Goal: Task Accomplishment & Management: Manage account settings

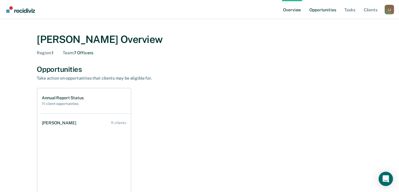
click at [322, 10] on link "Opportunities" at bounding box center [322, 9] width 29 height 19
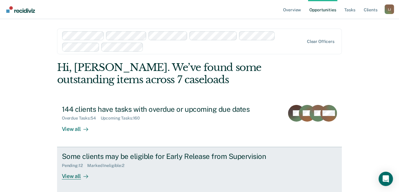
click at [108, 156] on div "Some clients may be eligible for Early Release from Supervision" at bounding box center [167, 156] width 210 height 9
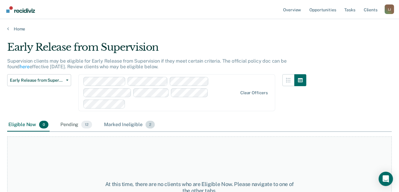
click at [129, 125] on div "Marked Ineligible 2" at bounding box center [129, 125] width 53 height 13
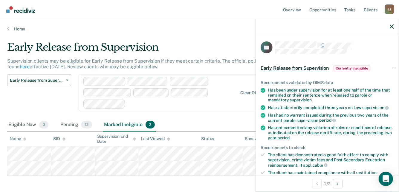
click at [364, 65] on span "Currently ineligible" at bounding box center [351, 68] width 37 height 6
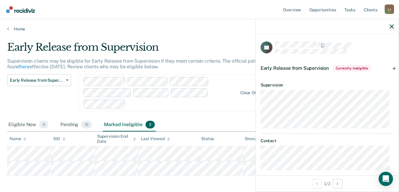
click at [388, 67] on div "Early Release from Supervision Currently ineligible" at bounding box center [327, 68] width 143 height 19
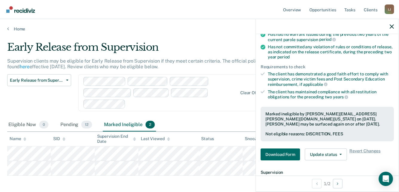
scroll to position [119, 0]
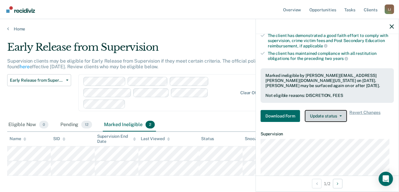
click at [333, 117] on button "Update status" at bounding box center [326, 116] width 42 height 12
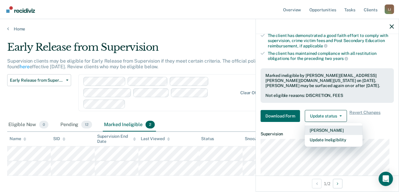
click at [331, 131] on button "[PERSON_NAME]" at bounding box center [334, 131] width 58 height 10
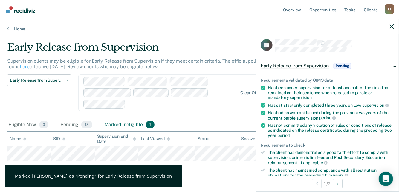
scroll to position [0, 0]
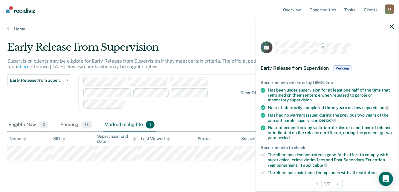
click at [288, 67] on span "Early Release from Supervision" at bounding box center [294, 68] width 68 height 6
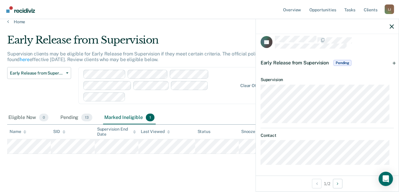
scroll to position [11, 0]
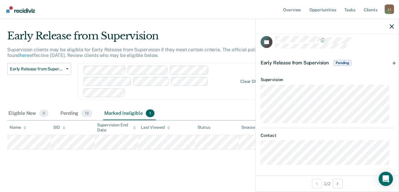
click at [215, 110] on div "Eligible Now 0 Pending 13 Marked Ineligible 1" at bounding box center [199, 113] width 384 height 13
click at [390, 25] on icon "button" at bounding box center [391, 26] width 4 height 4
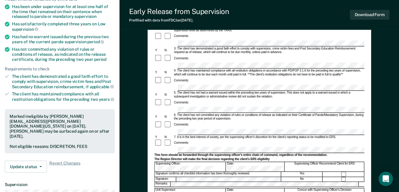
scroll to position [119, 0]
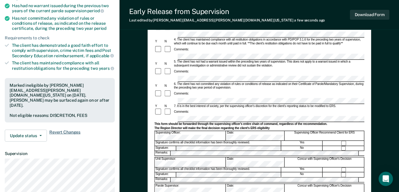
click at [72, 130] on span "Revert Changes" at bounding box center [64, 136] width 31 height 12
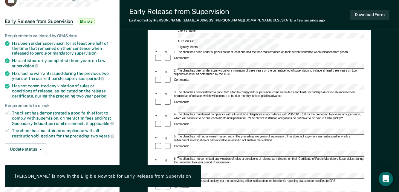
scroll to position [0, 0]
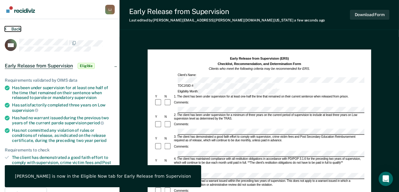
click at [11, 28] on button "Back" at bounding box center [13, 28] width 16 height 5
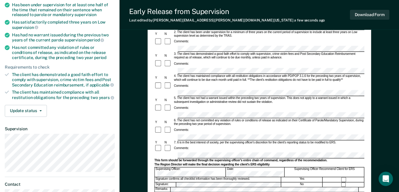
scroll to position [90, 0]
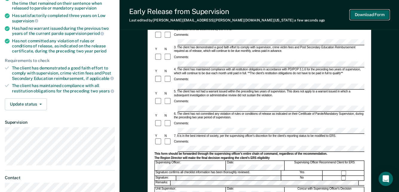
click at [379, 12] on button "Download Form" at bounding box center [369, 15] width 39 height 10
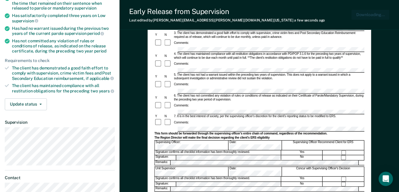
scroll to position [0, 0]
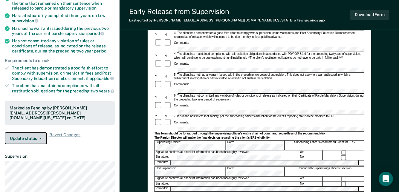
click at [41, 134] on button "Update status" at bounding box center [26, 139] width 42 height 12
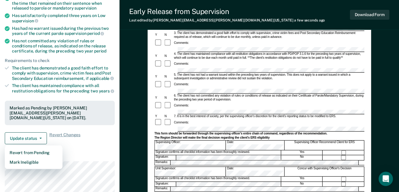
click at [80, 139] on div "Requirements validated by OIMS data Has been under supervision for at least one…" at bounding box center [59, 64] width 119 height 170
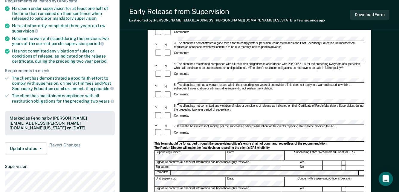
scroll to position [90, 0]
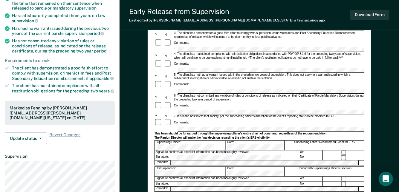
click at [164, 156] on div "Signature:" at bounding box center [164, 158] width 21 height 5
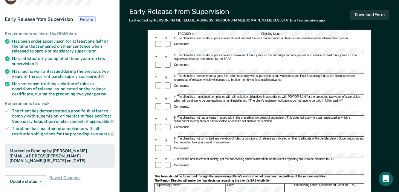
scroll to position [0, 0]
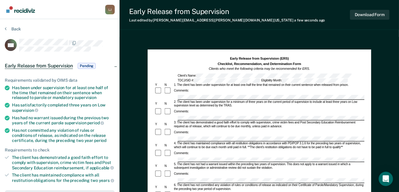
click at [88, 63] on span "Pending" at bounding box center [87, 66] width 18 height 6
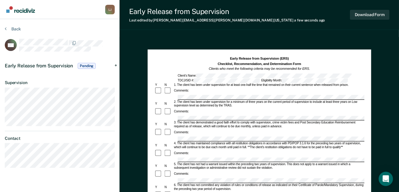
click at [116, 64] on div "Early Release from Supervision Pending" at bounding box center [59, 65] width 119 height 19
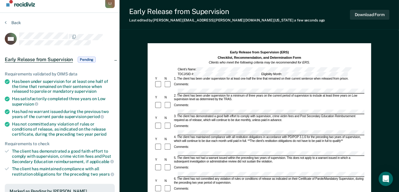
scroll to position [149, 0]
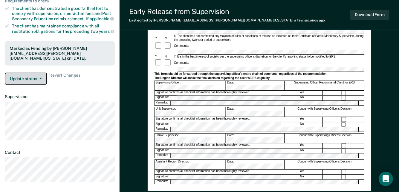
click at [40, 78] on icon "button" at bounding box center [40, 78] width 2 height 1
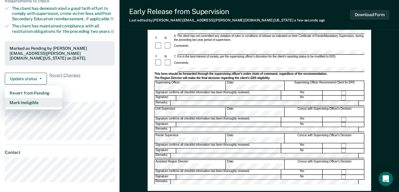
click at [21, 98] on button "Mark Ineligible" at bounding box center [34, 103] width 58 height 10
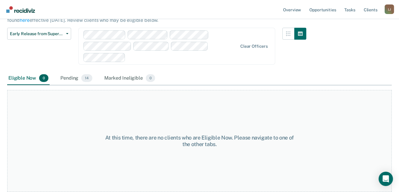
scroll to position [11, 0]
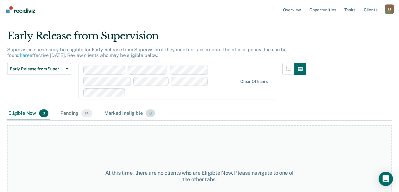
click at [127, 113] on div "Marked Ineligible 0" at bounding box center [129, 113] width 53 height 13
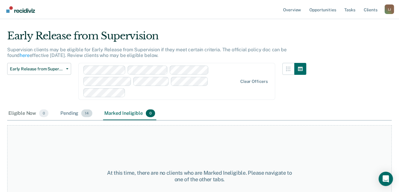
click at [70, 112] on div "Pending 14" at bounding box center [76, 113] width 34 height 13
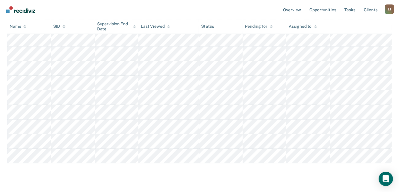
scroll to position [202, 0]
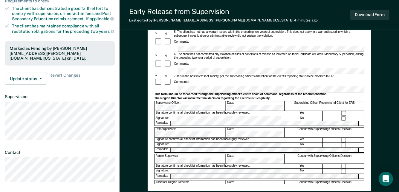
scroll to position [179, 0]
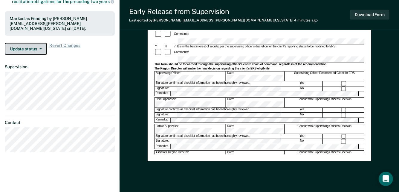
click at [42, 43] on button "Update status" at bounding box center [26, 49] width 42 height 12
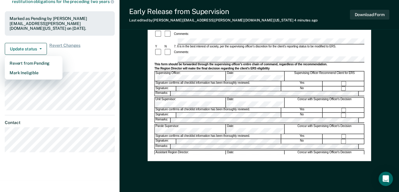
click at [73, 54] on article "CH Early Release from Supervision Pending Requirements validated by OIMS data H…" at bounding box center [60, 6] width 110 height 293
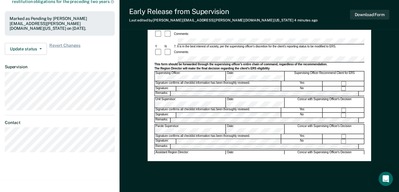
click at [176, 139] on div "Signature: No" at bounding box center [259, 141] width 210 height 5
click at [194, 134] on div "Signature confirms all checklist information has been thoroughly reviewed." at bounding box center [217, 136] width 126 height 5
click at [194, 97] on div at bounding box center [259, 97] width 210 height 1
click at [290, 187] on div "Recommend for ERS" at bounding box center [301, 189] width 41 height 5
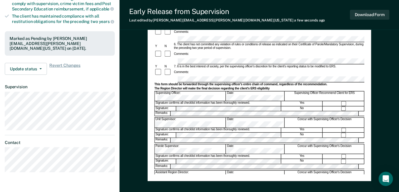
scroll to position [149, 0]
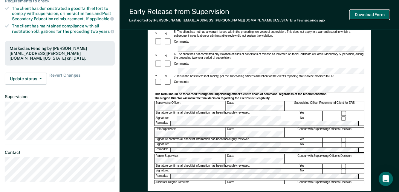
click at [371, 17] on button "Download Form" at bounding box center [369, 15] width 39 height 10
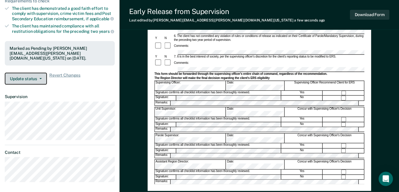
click at [36, 73] on button "Update status" at bounding box center [26, 79] width 42 height 12
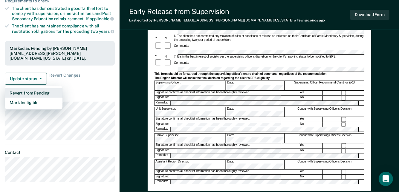
click at [28, 88] on button "Revert from Pending" at bounding box center [34, 93] width 58 height 10
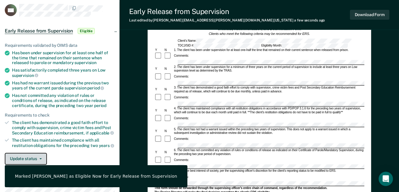
scroll to position [0, 0]
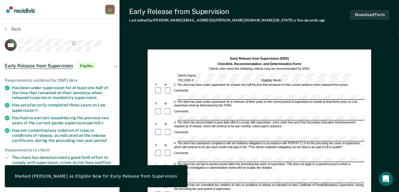
click at [18, 24] on section "Back CH Early Release from Supervision Eligible Requirements validated by OIMS …" at bounding box center [59, 164] width 119 height 290
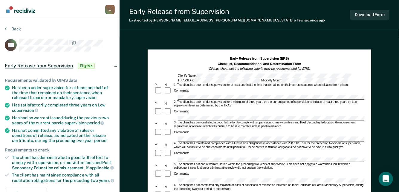
click at [4, 29] on section "Back CH Early Release from Supervision Eligible Requirements validated by OIMS …" at bounding box center [59, 164] width 119 height 290
click at [21, 28] on div "Back" at bounding box center [60, 32] width 110 height 13
click at [16, 29] on button "Back" at bounding box center [13, 28] width 16 height 5
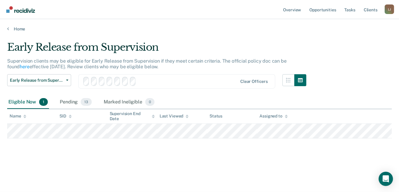
scroll to position [11, 0]
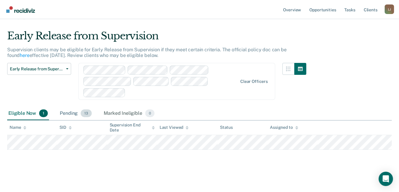
click at [66, 115] on div "Pending 13" at bounding box center [76, 113] width 34 height 13
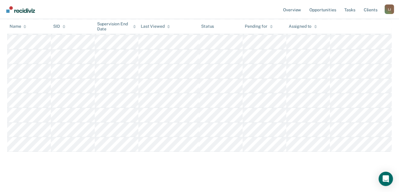
scroll to position [187, 0]
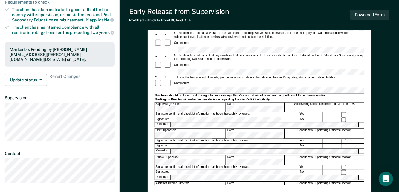
scroll to position [179, 0]
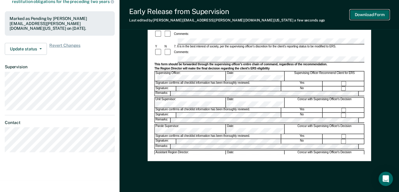
click at [372, 13] on button "Download Form" at bounding box center [369, 15] width 39 height 10
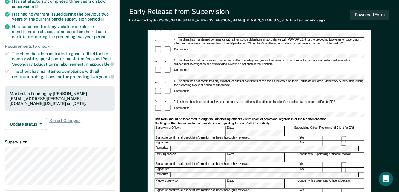
scroll to position [0, 0]
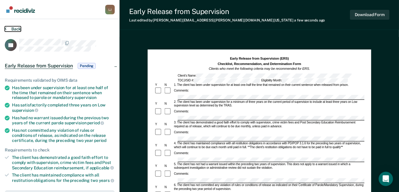
click at [10, 27] on button "Back" at bounding box center [13, 28] width 16 height 5
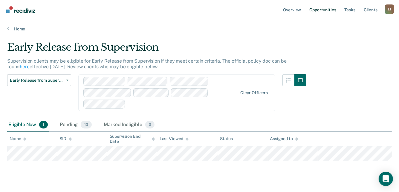
click at [317, 12] on link "Opportunities" at bounding box center [322, 9] width 29 height 19
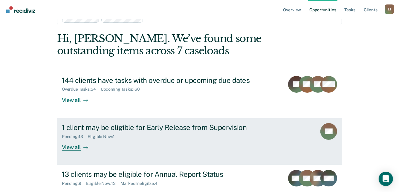
scroll to position [72, 0]
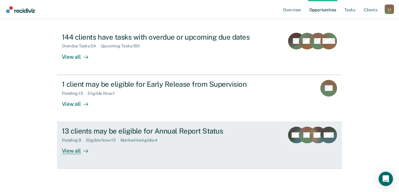
click at [73, 150] on div "View all" at bounding box center [78, 149] width 33 height 12
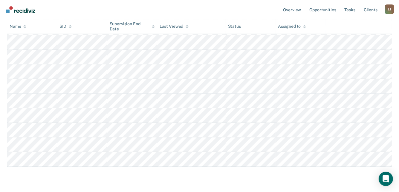
scroll to position [214, 0]
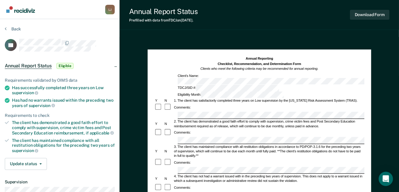
click at [9, 34] on div "Back" at bounding box center [60, 32] width 110 height 13
click at [13, 25] on section "Back TP Annual Report Status Eligible Requirements validated by OIMS data Has s…" at bounding box center [59, 149] width 119 height 260
click at [12, 27] on button "Back" at bounding box center [13, 28] width 16 height 5
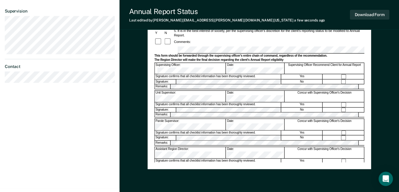
scroll to position [195, 0]
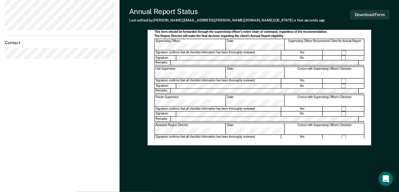
click at [368, 21] on div "Download Form" at bounding box center [369, 14] width 39 height 15
click at [366, 16] on button "Download Form" at bounding box center [369, 15] width 39 height 10
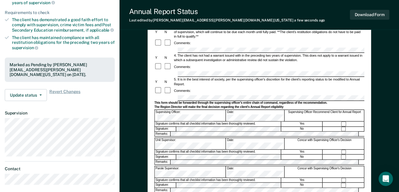
scroll to position [46, 0]
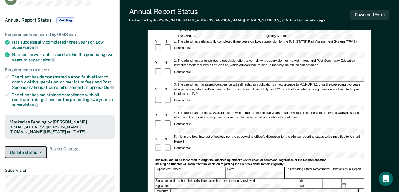
click at [40, 148] on button "Update status" at bounding box center [26, 153] width 42 height 12
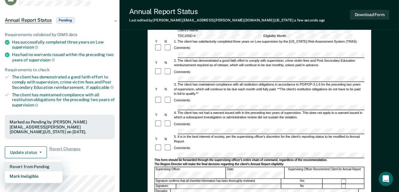
click at [39, 162] on button "Revert from Pending" at bounding box center [34, 167] width 58 height 10
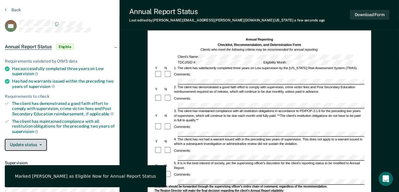
scroll to position [0, 0]
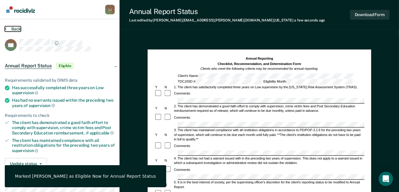
click at [12, 28] on button "Back" at bounding box center [13, 28] width 16 height 5
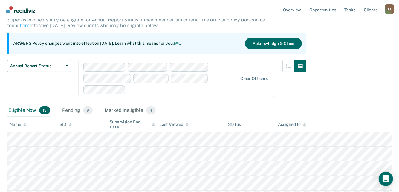
scroll to position [60, 0]
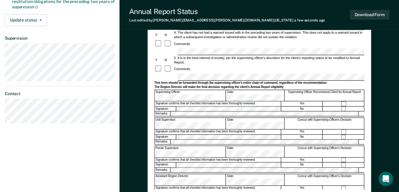
scroll to position [179, 0]
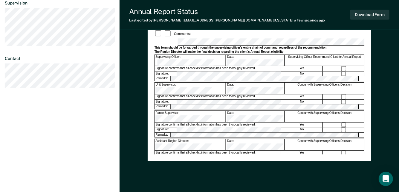
click at [199, 184] on div "Signature: No" at bounding box center [259, 186] width 210 height 5
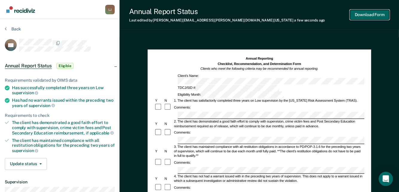
click at [361, 13] on button "Download Form" at bounding box center [369, 15] width 39 height 10
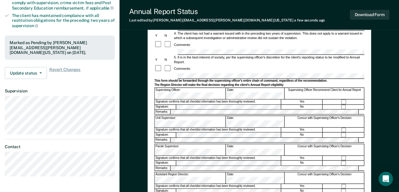
scroll to position [149, 0]
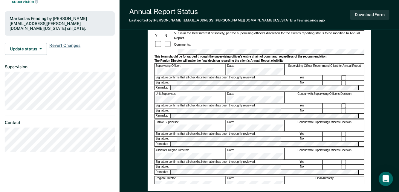
click at [66, 43] on span "Revert Changes" at bounding box center [64, 49] width 31 height 12
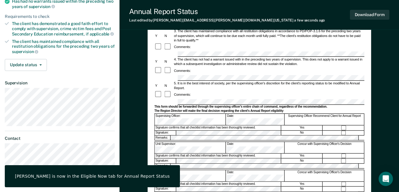
scroll to position [0, 0]
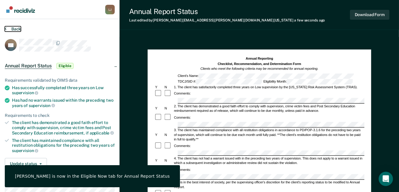
click at [15, 27] on button "Back" at bounding box center [13, 28] width 16 height 5
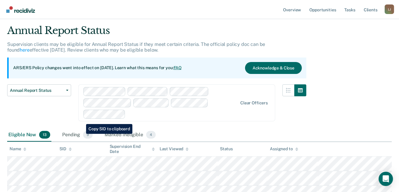
scroll to position [5, 0]
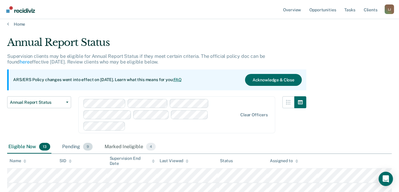
click at [68, 148] on div "Pending 9" at bounding box center [77, 147] width 33 height 13
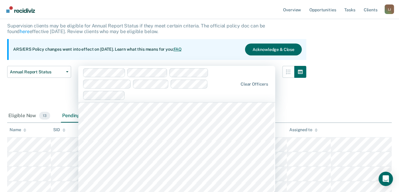
scroll to position [1224, 0]
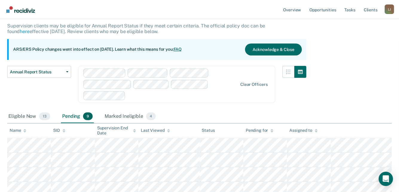
click at [59, 88] on div "Annual Report Status Early Release from Supervision Annual Report Status" at bounding box center [39, 88] width 64 height 44
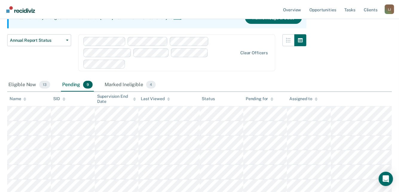
scroll to position [0, 0]
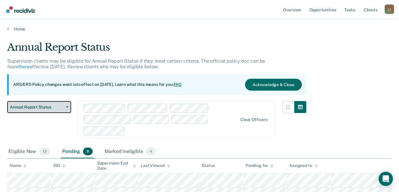
click at [38, 109] on span "Annual Report Status" at bounding box center [37, 107] width 54 height 5
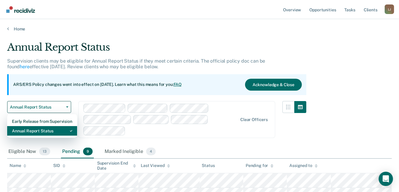
click at [30, 131] on div "Annual Report Status" at bounding box center [42, 131] width 60 height 10
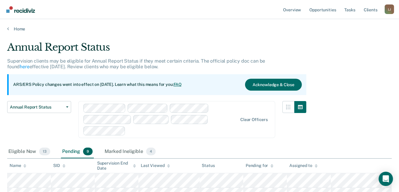
click at [35, 123] on div "Annual Report Status Early Release from Supervision Annual Report Status" at bounding box center [39, 123] width 64 height 44
click at [321, 11] on link "Opportunities" at bounding box center [322, 9] width 29 height 19
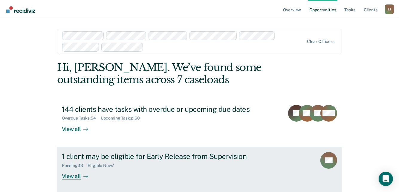
scroll to position [60, 0]
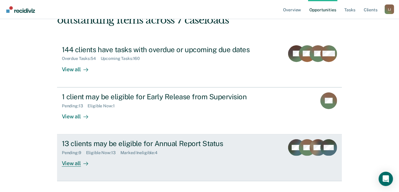
click at [68, 163] on div "View all" at bounding box center [78, 162] width 33 height 12
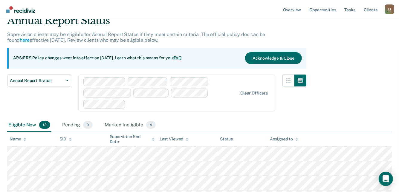
scroll to position [60, 0]
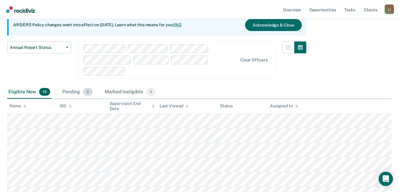
click at [67, 92] on div "Pending 9" at bounding box center [77, 92] width 33 height 13
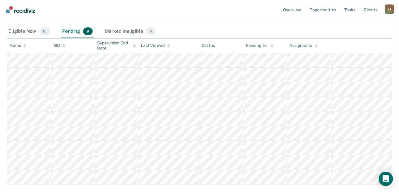
scroll to position [90, 0]
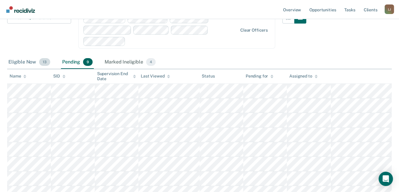
click at [23, 60] on div "Eligible Now 13" at bounding box center [29, 62] width 44 height 13
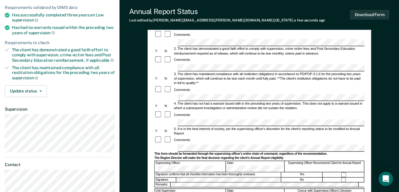
scroll to position [90, 0]
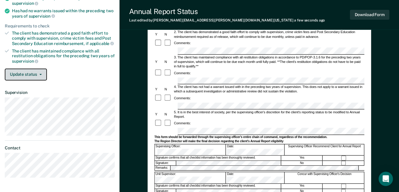
click at [35, 69] on button "Update status" at bounding box center [26, 75] width 42 height 12
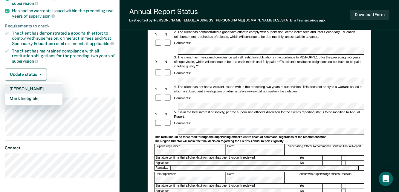
click at [34, 86] on button "[PERSON_NAME]" at bounding box center [34, 89] width 58 height 10
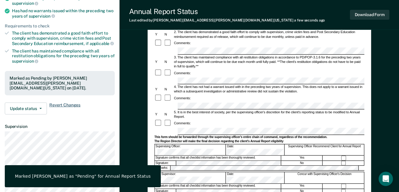
click at [67, 103] on span "Revert Changes" at bounding box center [64, 109] width 31 height 12
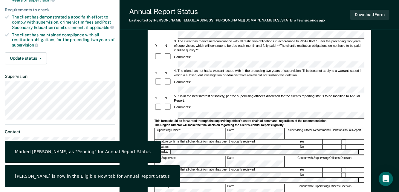
scroll to position [0, 0]
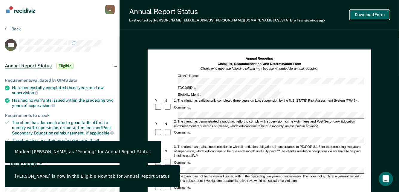
click at [373, 15] on button "Download Form" at bounding box center [369, 15] width 39 height 10
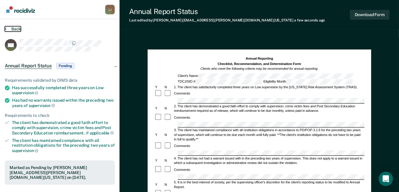
click at [11, 28] on button "Back" at bounding box center [13, 28] width 16 height 5
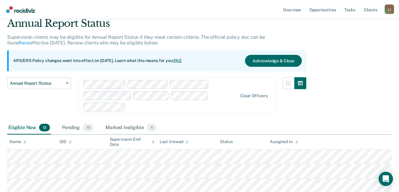
scroll to position [20, 0]
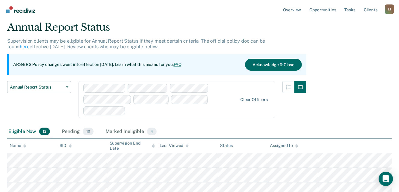
click at [23, 131] on div "Eligible Now 12" at bounding box center [29, 131] width 44 height 13
click at [73, 131] on div "Pending 10" at bounding box center [78, 131] width 34 height 13
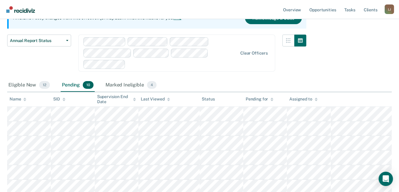
scroll to position [50, 0]
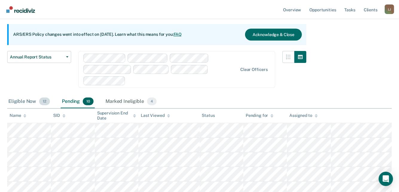
click at [21, 101] on div "Eligible Now 12" at bounding box center [29, 101] width 44 height 13
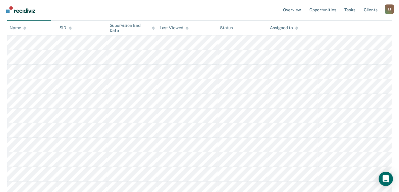
scroll to position [139, 0]
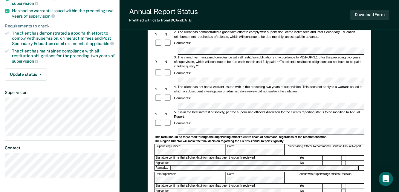
scroll to position [149, 0]
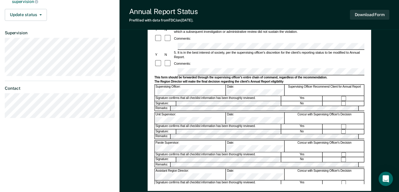
click at [188, 141] on div "Parole Supervisor:" at bounding box center [189, 146] width 71 height 11
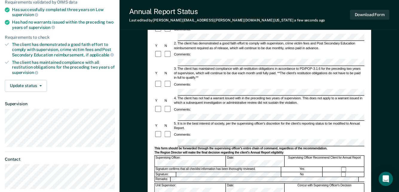
scroll to position [60, 0]
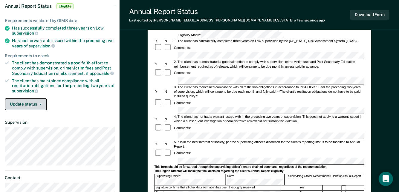
click at [25, 102] on button "Update status" at bounding box center [26, 105] width 42 height 12
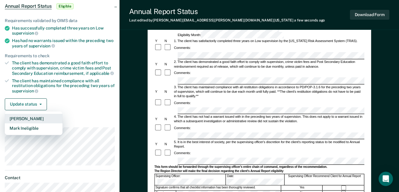
click at [25, 116] on button "[PERSON_NAME]" at bounding box center [34, 119] width 58 height 10
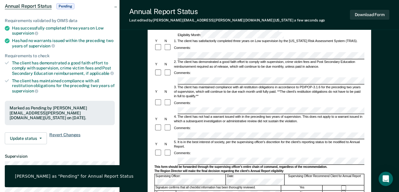
click at [61, 133] on span "Revert Changes" at bounding box center [64, 139] width 31 height 12
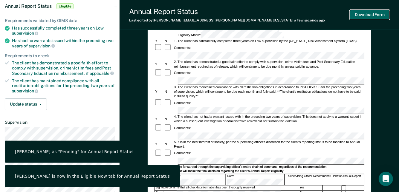
click at [367, 13] on button "Download Form" at bounding box center [369, 15] width 39 height 10
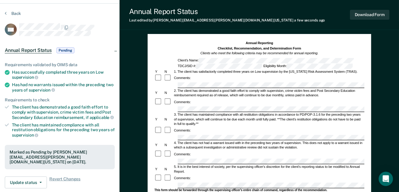
scroll to position [0, 0]
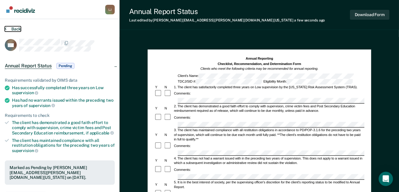
click at [14, 30] on button "Back" at bounding box center [13, 28] width 16 height 5
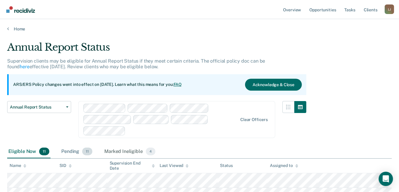
click at [72, 150] on div "Pending 11" at bounding box center [76, 151] width 33 height 13
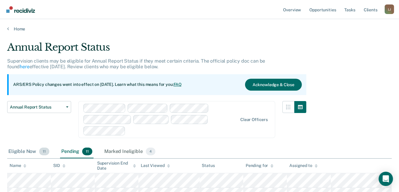
click at [20, 152] on div "Eligible Now 11" at bounding box center [28, 151] width 43 height 13
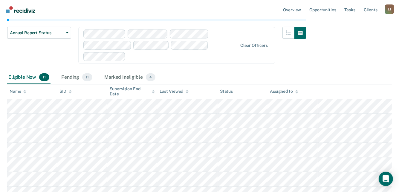
scroll to position [90, 0]
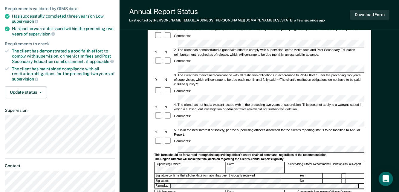
scroll to position [149, 0]
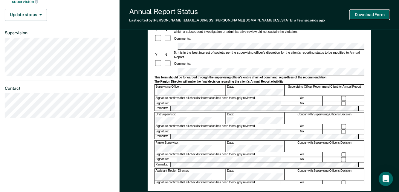
click at [366, 15] on button "Download Form" at bounding box center [369, 15] width 39 height 10
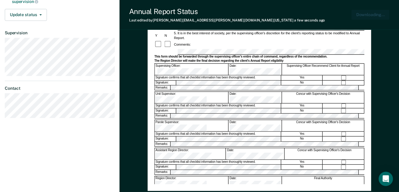
scroll to position [0, 0]
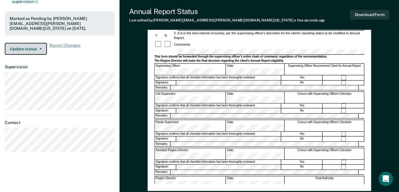
click at [38, 43] on button "Update status" at bounding box center [26, 49] width 42 height 12
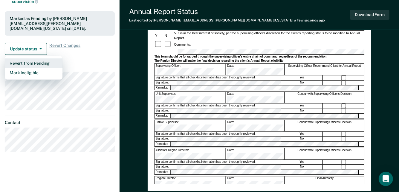
click at [36, 59] on button "Revert from Pending" at bounding box center [34, 64] width 58 height 10
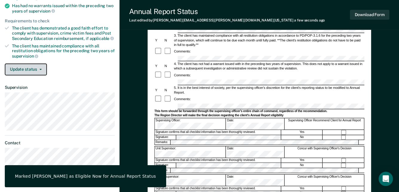
scroll to position [90, 0]
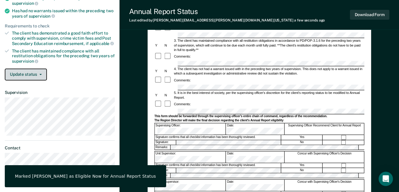
click at [36, 69] on button "Update status" at bounding box center [26, 75] width 42 height 12
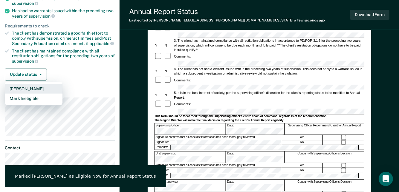
click at [31, 88] on button "[PERSON_NAME]" at bounding box center [34, 89] width 58 height 10
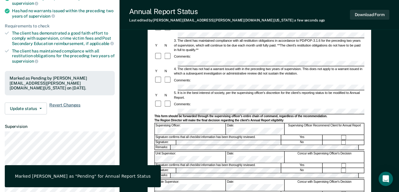
click at [69, 103] on span "Revert Changes" at bounding box center [64, 109] width 31 height 12
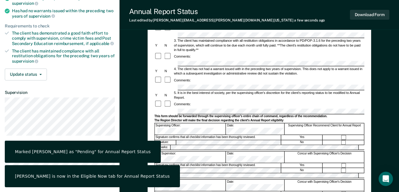
scroll to position [0, 0]
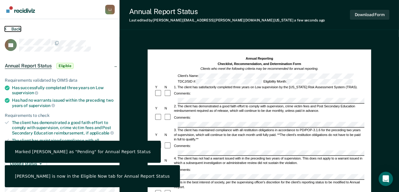
click at [5, 28] on icon at bounding box center [6, 28] width 2 height 5
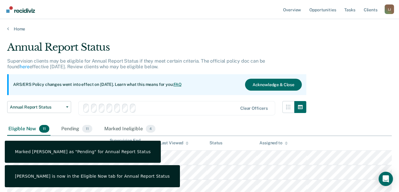
scroll to position [90, 0]
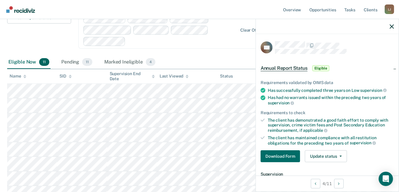
click at [18, 60] on div "Eligible Now 11" at bounding box center [28, 62] width 43 height 13
click at [19, 62] on div "Eligible Now 11" at bounding box center [28, 62] width 43 height 13
click at [57, 62] on div "Eligible Now 11 Pending 11 Marked Ineligible 4" at bounding box center [81, 62] width 149 height 13
click at [392, 25] on icon "button" at bounding box center [391, 26] width 4 height 4
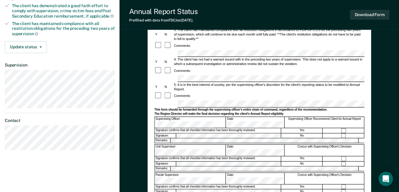
scroll to position [119, 0]
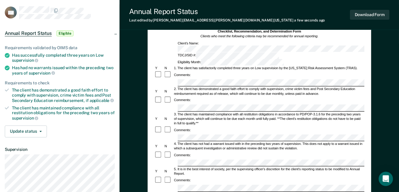
scroll to position [30, 0]
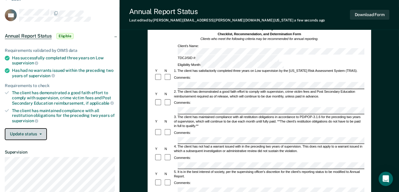
click at [36, 133] on button "Update status" at bounding box center [26, 134] width 42 height 12
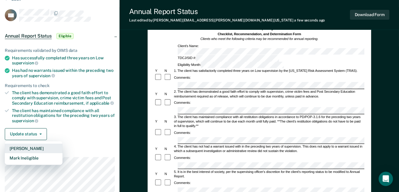
click at [29, 148] on button "[PERSON_NAME]" at bounding box center [34, 149] width 58 height 10
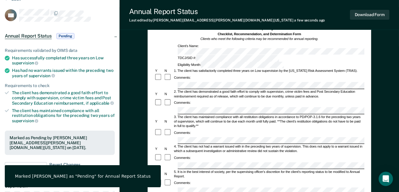
click at [67, 162] on span "Revert Changes" at bounding box center [64, 168] width 31 height 12
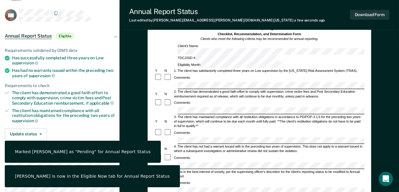
click at [66, 159] on div "Marked [PERSON_NAME] as "Pending" for Annual Report Status" at bounding box center [83, 152] width 156 height 22
click at [73, 128] on div "Update status [PERSON_NAME] Mark Ineligible" at bounding box center [60, 134] width 110 height 12
click at [367, 16] on button "Download Form" at bounding box center [369, 15] width 39 height 10
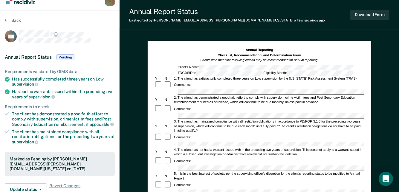
scroll to position [0, 0]
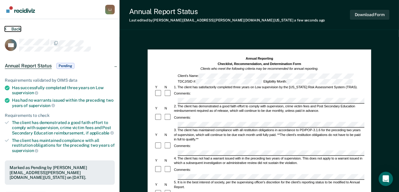
click at [15, 29] on button "Back" at bounding box center [13, 28] width 16 height 5
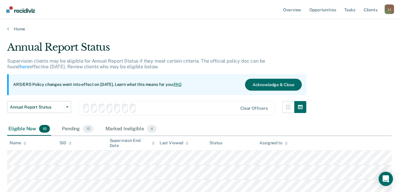
scroll to position [90, 0]
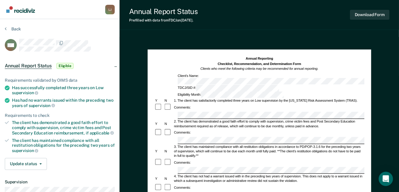
click at [164, 129] on div at bounding box center [168, 133] width 9 height 8
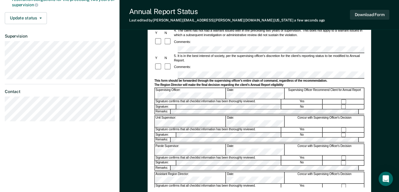
scroll to position [149, 0]
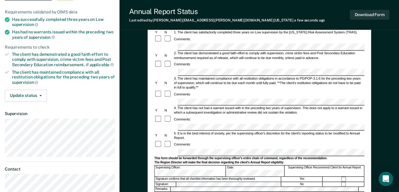
scroll to position [30, 0]
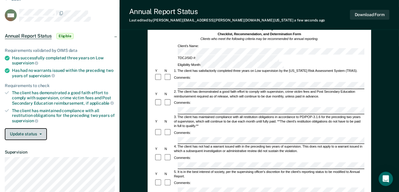
click at [35, 132] on button "Update status" at bounding box center [26, 134] width 42 height 12
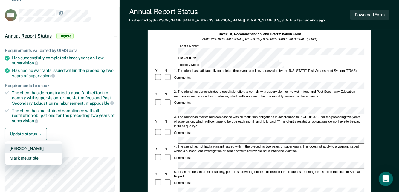
click at [44, 148] on button "[PERSON_NAME]" at bounding box center [34, 149] width 58 height 10
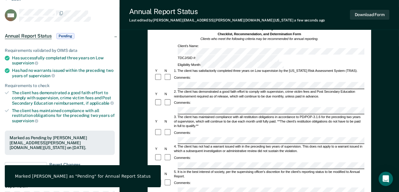
click at [71, 162] on span "Revert Changes" at bounding box center [64, 168] width 31 height 12
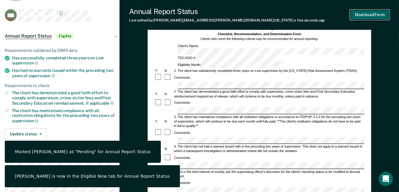
click at [380, 17] on button "Download Form" at bounding box center [369, 15] width 39 height 10
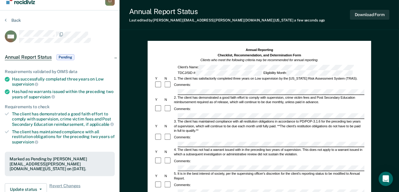
scroll to position [0, 0]
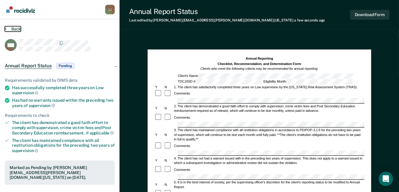
click at [14, 29] on button "Back" at bounding box center [13, 28] width 16 height 5
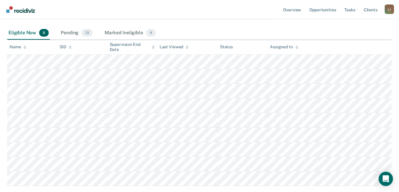
scroll to position [149, 0]
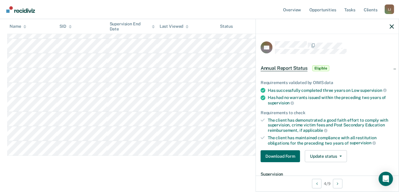
click at [395, 26] on div at bounding box center [327, 26] width 143 height 15
click at [391, 29] on icon "button" at bounding box center [391, 26] width 4 height 4
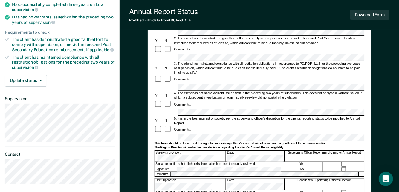
scroll to position [90, 0]
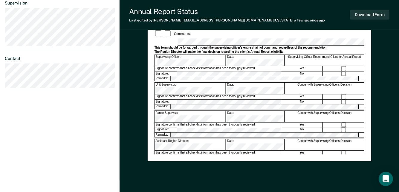
scroll to position [0, 0]
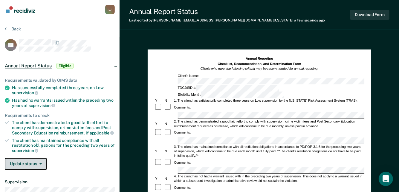
click at [34, 165] on button "Update status" at bounding box center [26, 164] width 42 height 12
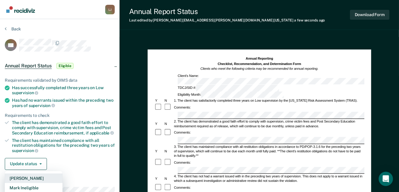
click at [33, 179] on button "[PERSON_NAME]" at bounding box center [34, 179] width 58 height 10
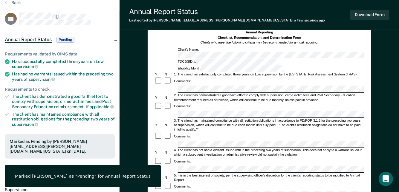
scroll to position [60, 0]
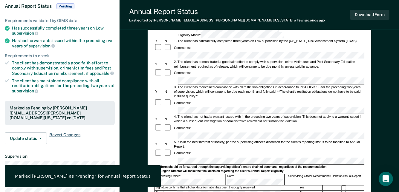
click at [68, 133] on span "Revert Changes" at bounding box center [64, 139] width 31 height 12
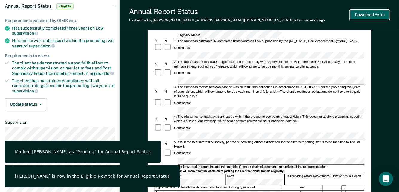
click at [379, 17] on button "Download Form" at bounding box center [369, 15] width 39 height 10
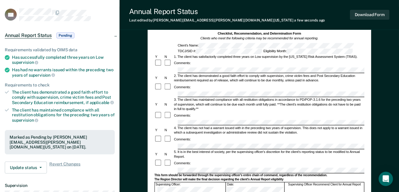
scroll to position [0, 0]
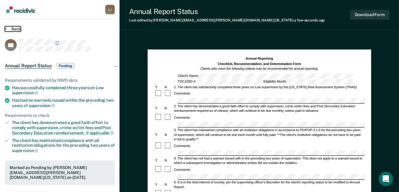
click at [10, 31] on button "Back" at bounding box center [13, 28] width 16 height 5
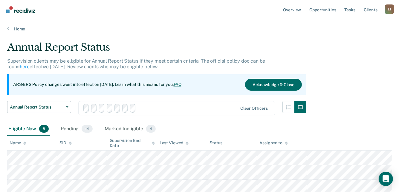
scroll to position [141, 0]
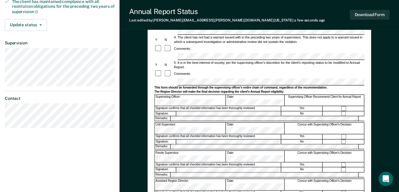
scroll to position [149, 0]
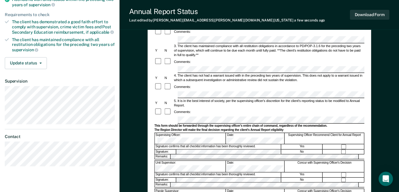
scroll to position [60, 0]
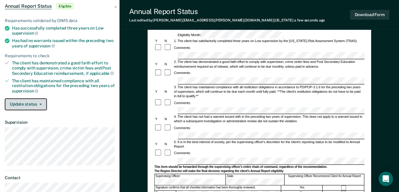
click at [44, 104] on button "Update status" at bounding box center [26, 105] width 42 height 12
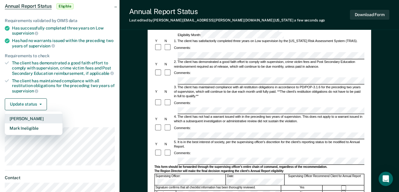
click at [32, 117] on button "[PERSON_NAME]" at bounding box center [34, 119] width 58 height 10
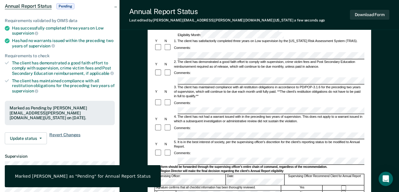
click at [60, 126] on div "Requirements validated by OIMS data Has successfully completed three years on L…" at bounding box center [59, 79] width 119 height 141
click at [66, 133] on span "Revert Changes" at bounding box center [64, 139] width 31 height 12
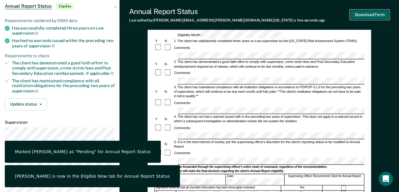
click at [360, 16] on button "Download Form" at bounding box center [369, 15] width 39 height 10
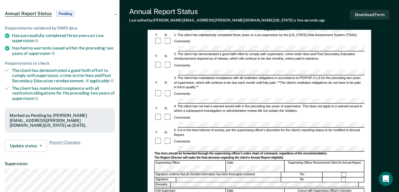
scroll to position [0, 0]
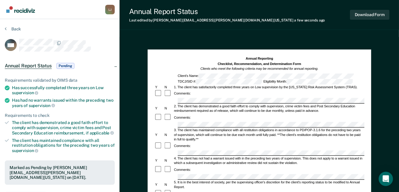
click at [9, 32] on div "Back" at bounding box center [60, 32] width 110 height 13
click at [14, 27] on button "Back" at bounding box center [13, 28] width 16 height 5
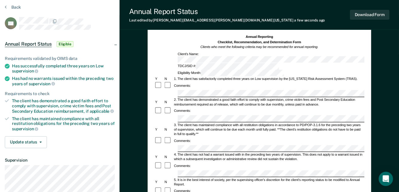
scroll to position [60, 0]
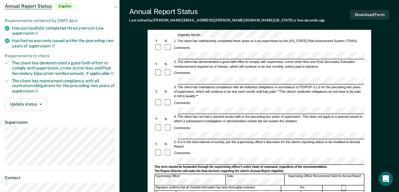
click at [169, 150] on div at bounding box center [168, 154] width 9 height 8
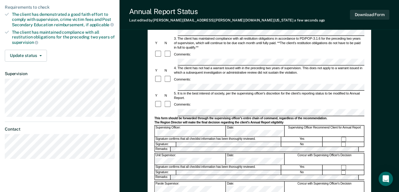
scroll to position [46, 0]
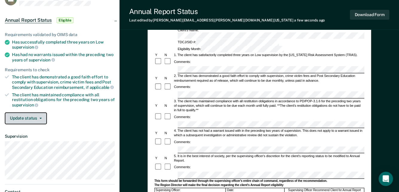
click at [15, 114] on button "Update status" at bounding box center [26, 119] width 42 height 12
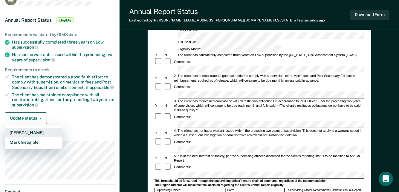
click at [27, 129] on button "[PERSON_NAME]" at bounding box center [34, 133] width 58 height 10
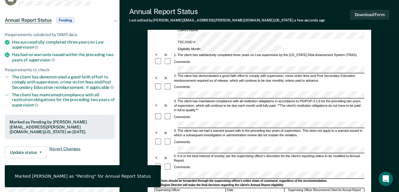
click at [65, 147] on span "Revert Changes" at bounding box center [64, 153] width 31 height 12
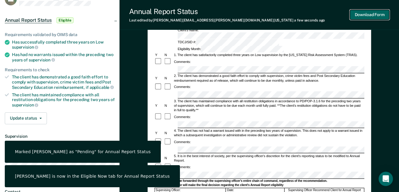
click at [379, 15] on button "Download Form" at bounding box center [369, 15] width 39 height 10
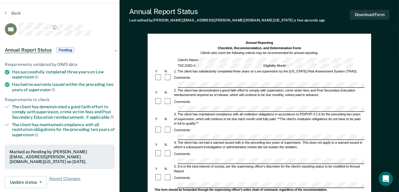
scroll to position [0, 0]
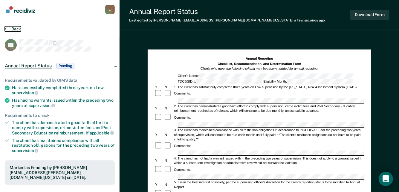
click at [12, 27] on button "Back" at bounding box center [13, 28] width 16 height 5
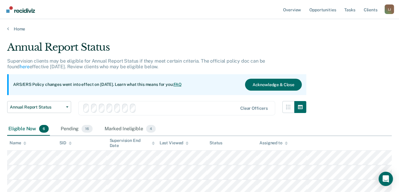
scroll to position [111, 0]
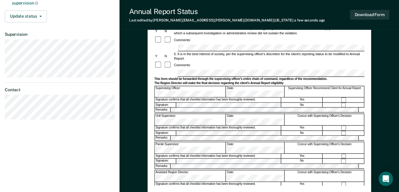
scroll to position [149, 0]
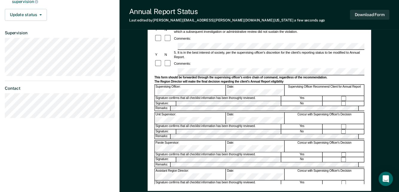
click at [39, 15] on button "Update status" at bounding box center [26, 15] width 42 height 12
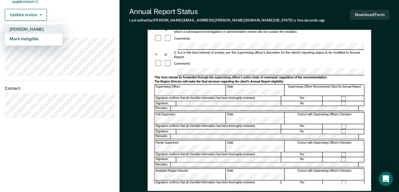
click at [39, 30] on button "[PERSON_NAME]" at bounding box center [34, 29] width 58 height 10
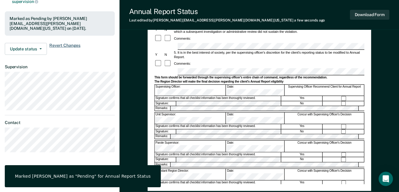
click at [66, 43] on span "Revert Changes" at bounding box center [64, 49] width 31 height 12
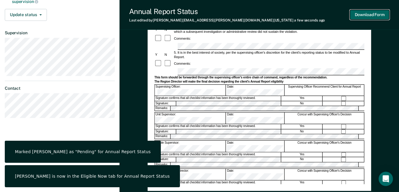
click at [366, 16] on button "Download Form" at bounding box center [369, 15] width 39 height 10
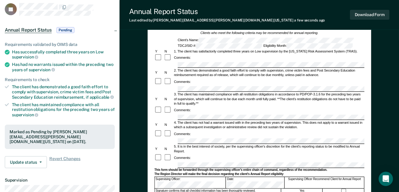
scroll to position [0, 0]
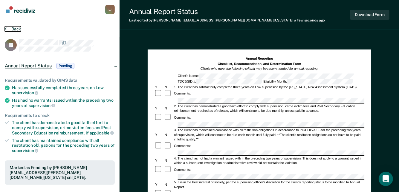
click at [12, 29] on button "Back" at bounding box center [13, 28] width 16 height 5
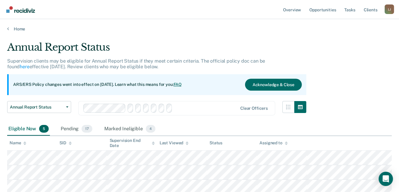
scroll to position [97, 0]
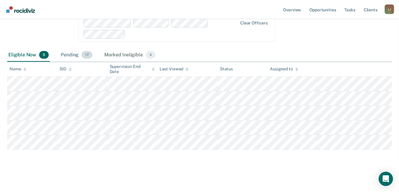
click at [70, 55] on div "Pending 17" at bounding box center [76, 55] width 34 height 13
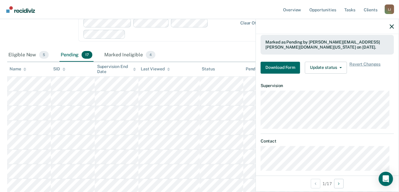
scroll to position [119, 0]
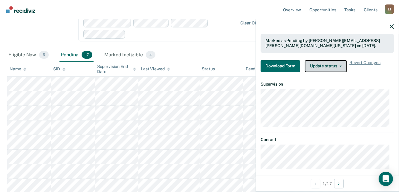
click at [334, 64] on button "Update status" at bounding box center [326, 66] width 42 height 12
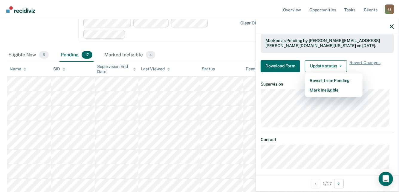
click at [331, 25] on div at bounding box center [327, 26] width 143 height 15
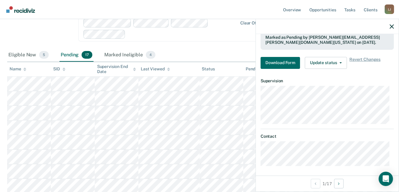
scroll to position [124, 0]
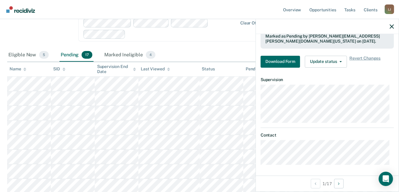
click at [191, 53] on div "Eligible Now 5 Pending 17 Marked Ineligible 4" at bounding box center [199, 55] width 384 height 13
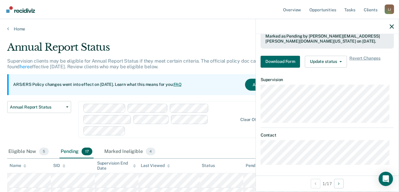
click at [104, 109] on div "Clear officers" at bounding box center [176, 119] width 197 height 37
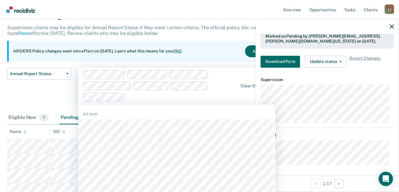
scroll to position [35, 0]
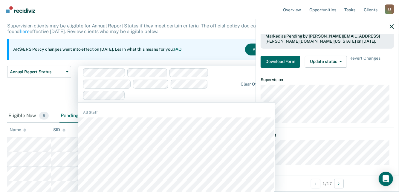
click at [57, 90] on div "Annual Report Status Early Release from Supervision Annual Report Status" at bounding box center [39, 88] width 64 height 44
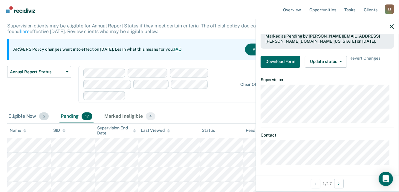
click at [21, 114] on div "Eligible Now 5" at bounding box center [28, 116] width 43 height 13
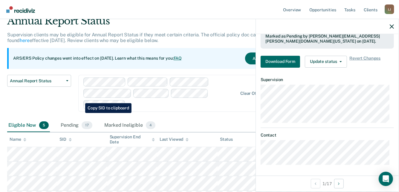
scroll to position [0, 0]
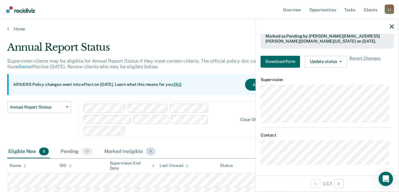
click at [124, 153] on div "Marked Ineligible 4" at bounding box center [129, 151] width 53 height 13
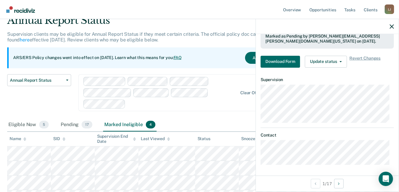
scroll to position [60, 0]
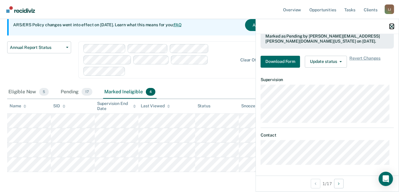
click at [393, 26] on icon "button" at bounding box center [391, 26] width 4 height 4
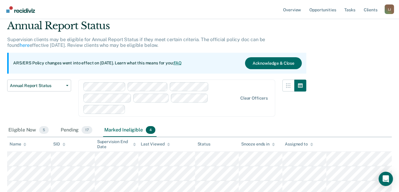
scroll to position [0, 0]
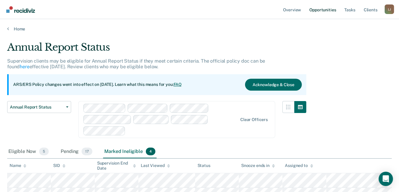
click at [316, 11] on link "Opportunities" at bounding box center [322, 9] width 29 height 19
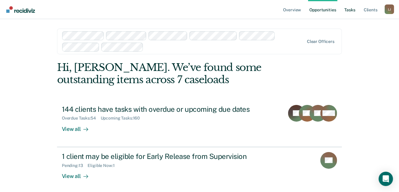
click at [348, 10] on link "Tasks" at bounding box center [349, 9] width 13 height 19
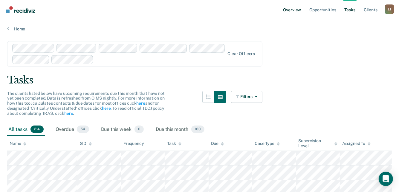
click at [295, 9] on link "Overview" at bounding box center [292, 9] width 20 height 19
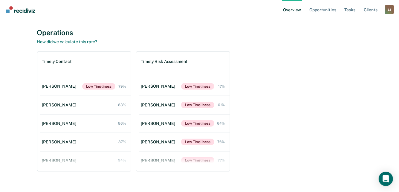
scroll to position [207, 0]
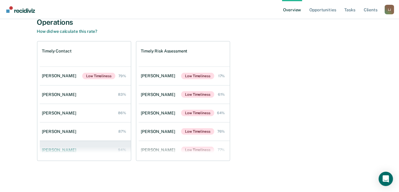
click at [54, 150] on div "[PERSON_NAME]" at bounding box center [60, 150] width 36 height 5
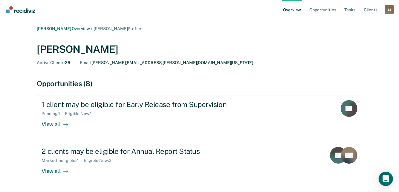
click at [296, 10] on link "Overview" at bounding box center [292, 9] width 20 height 19
